Goal: Submit feedback/report problem

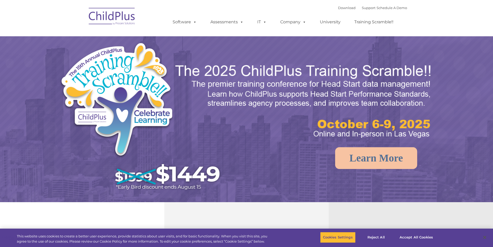
select select "MEDIUM"
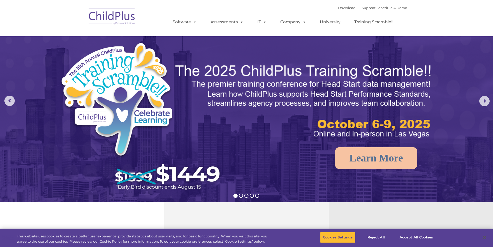
click at [114, 16] on img at bounding box center [112, 17] width 52 height 26
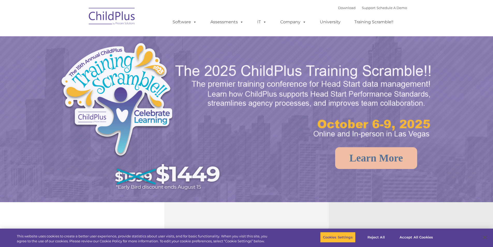
select select "MEDIUM"
